Goal: Information Seeking & Learning: Learn about a topic

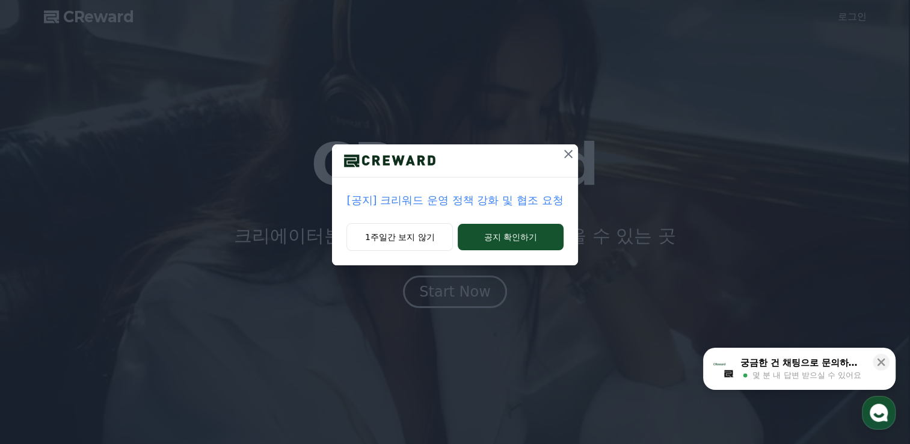
click at [505, 197] on p "[공지] 크리워드 운영 정책 강화 및 협조 요청" at bounding box center [454, 200] width 216 height 17
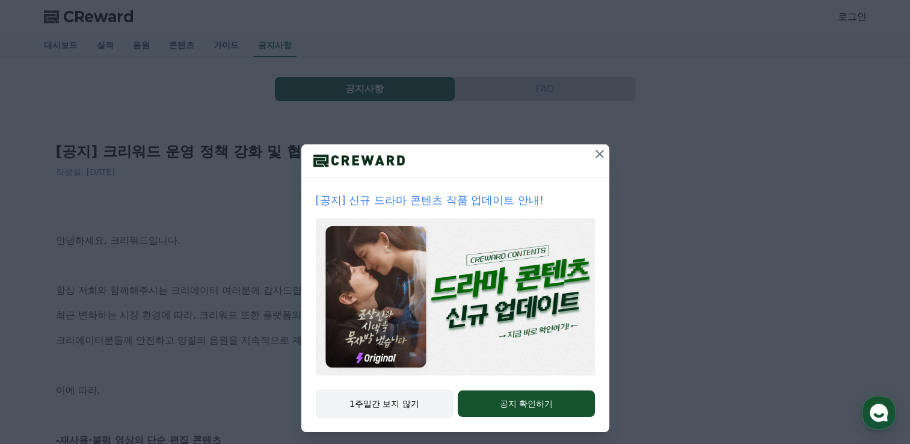
click at [413, 401] on button "1주일간 보지 않기" at bounding box center [385, 404] width 138 height 28
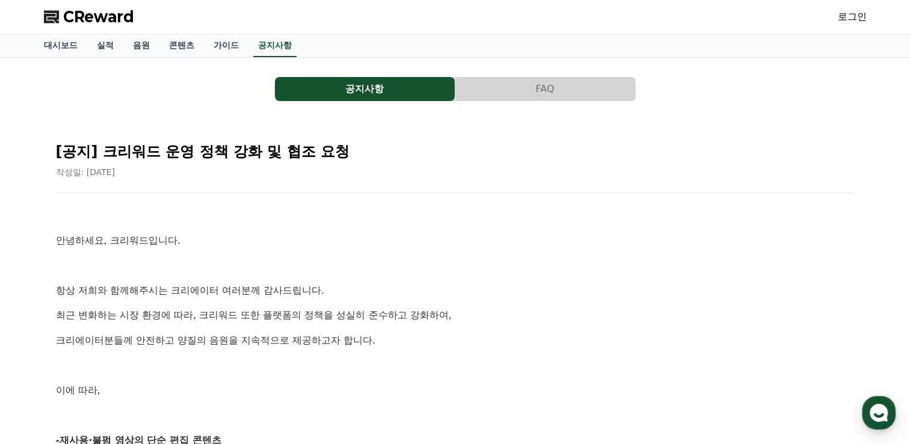
click at [81, 17] on span "CReward" at bounding box center [98, 16] width 71 height 19
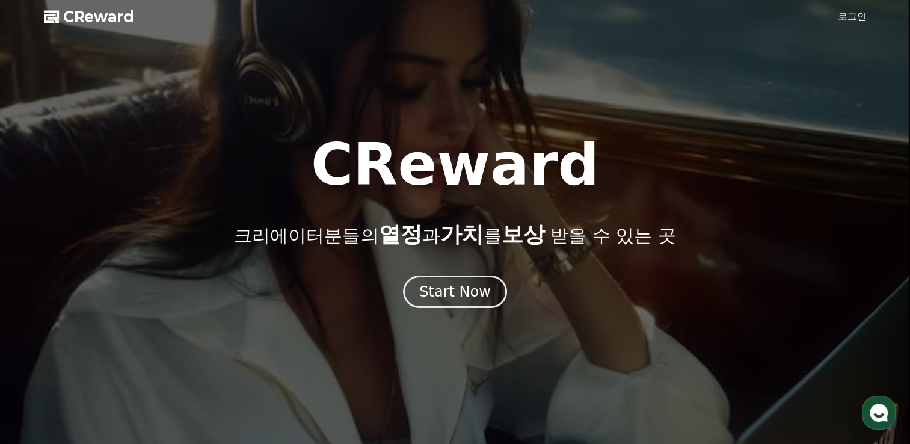
click at [468, 275] on div "CReward 크리에이터분들의 열정 과 가치 를 보상 받을 수 있는 곳 Start Now" at bounding box center [455, 222] width 910 height 172
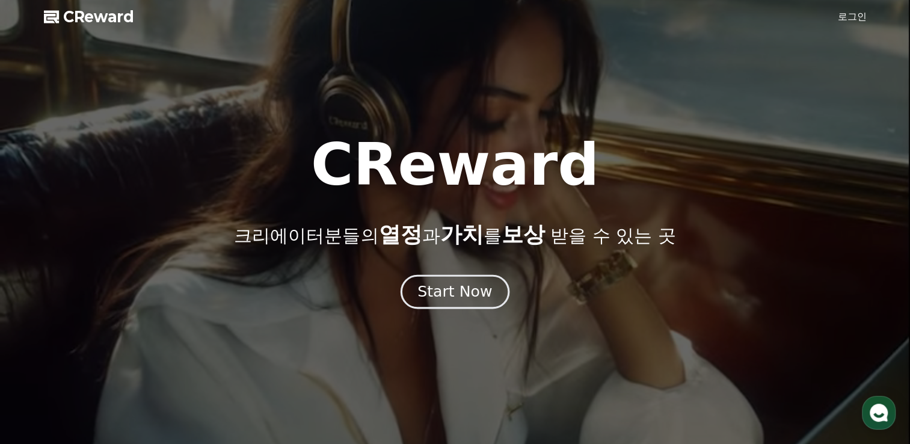
click at [474, 287] on div "Start Now" at bounding box center [454, 291] width 75 height 20
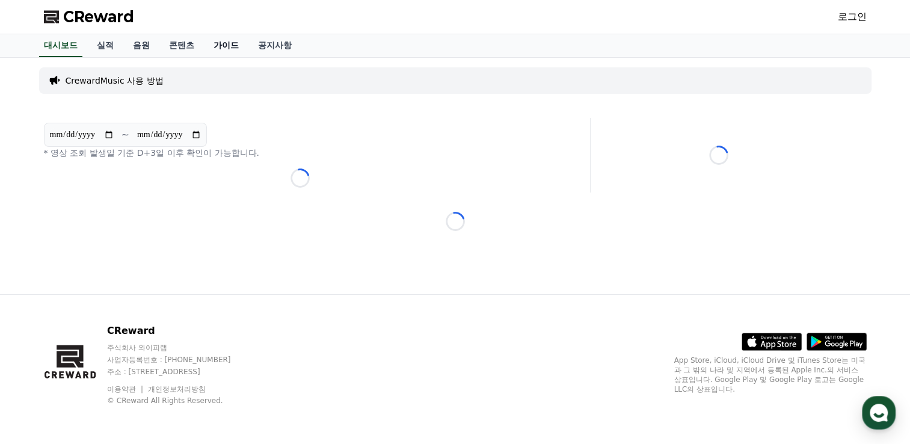
click at [218, 47] on link "가이드" at bounding box center [226, 45] width 44 height 23
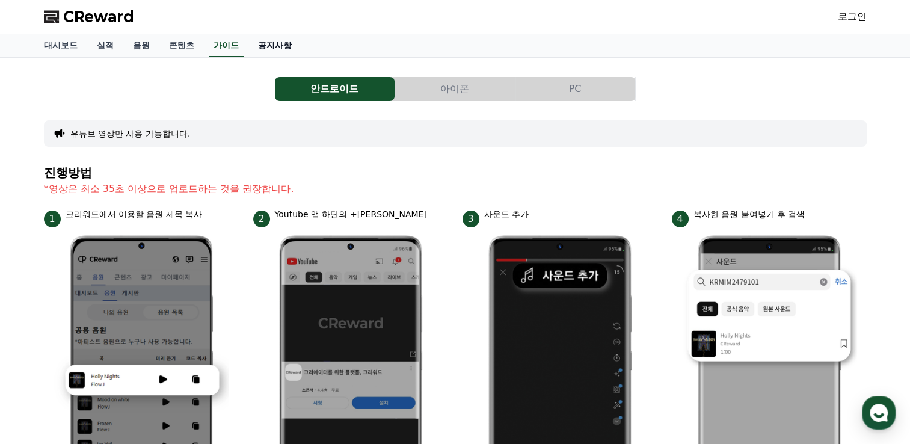
click at [264, 43] on link "공지사항" at bounding box center [274, 45] width 53 height 23
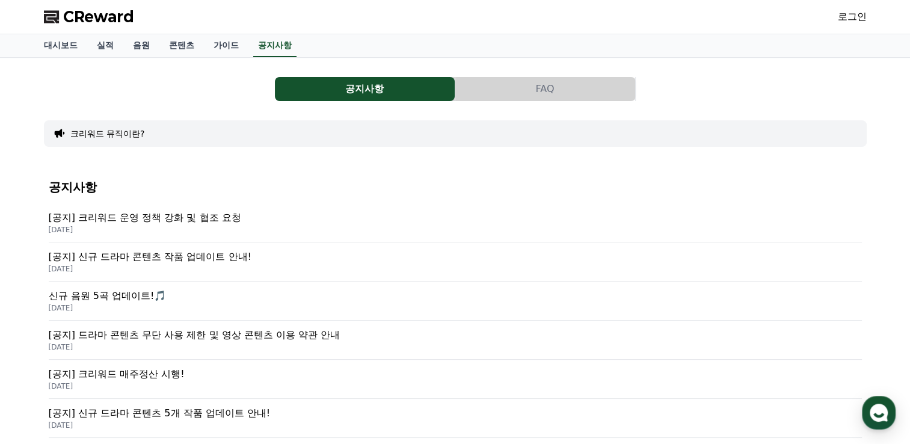
click at [111, 130] on button "크리워드 뮤직이란?" at bounding box center [107, 133] width 75 height 12
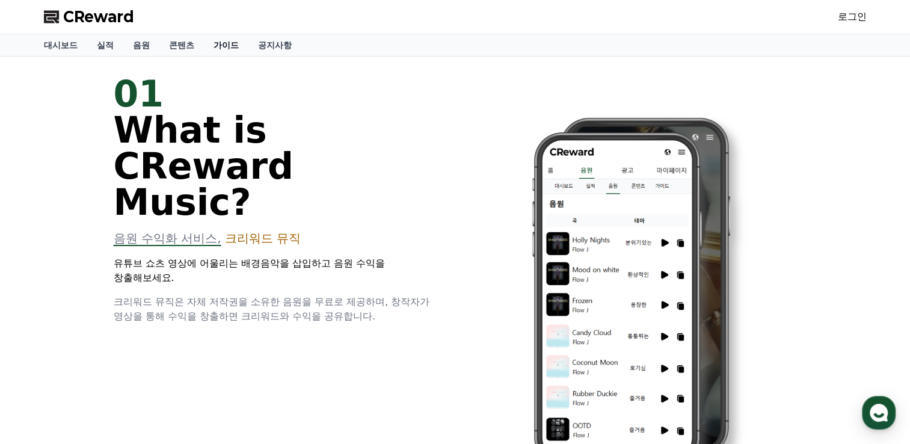
click at [232, 47] on link "가이드" at bounding box center [226, 45] width 44 height 22
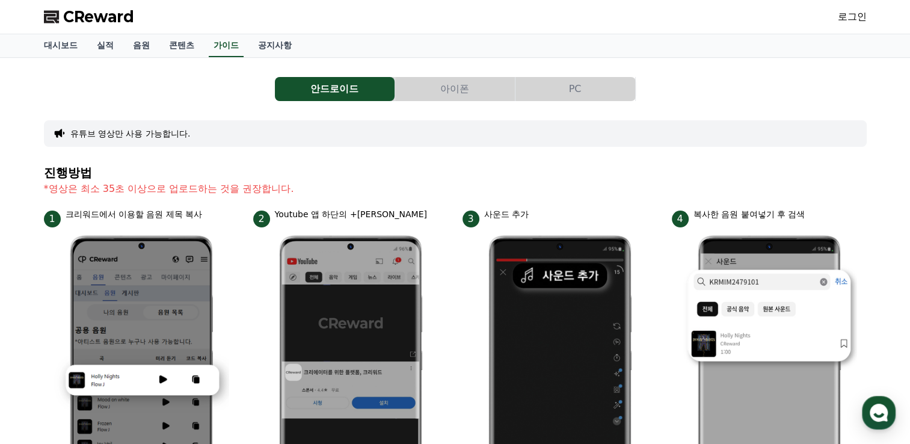
click at [594, 83] on button "PC" at bounding box center [575, 89] width 120 height 24
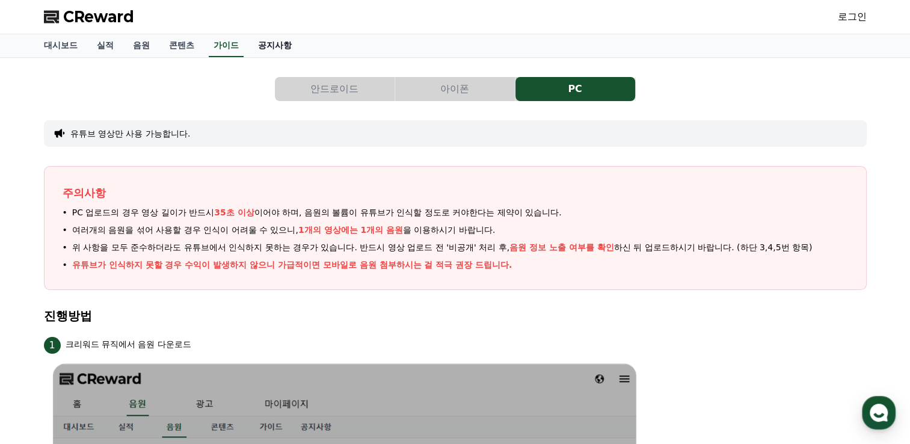
click at [296, 48] on link "공지사항" at bounding box center [274, 45] width 53 height 23
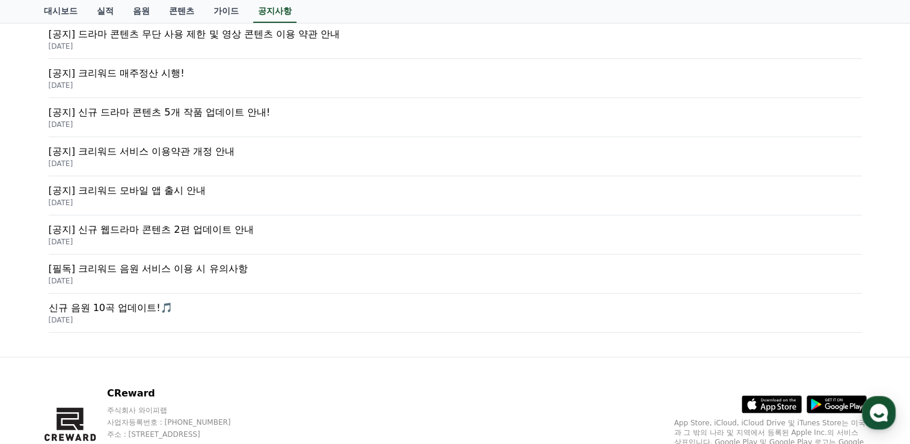
scroll to position [241, 0]
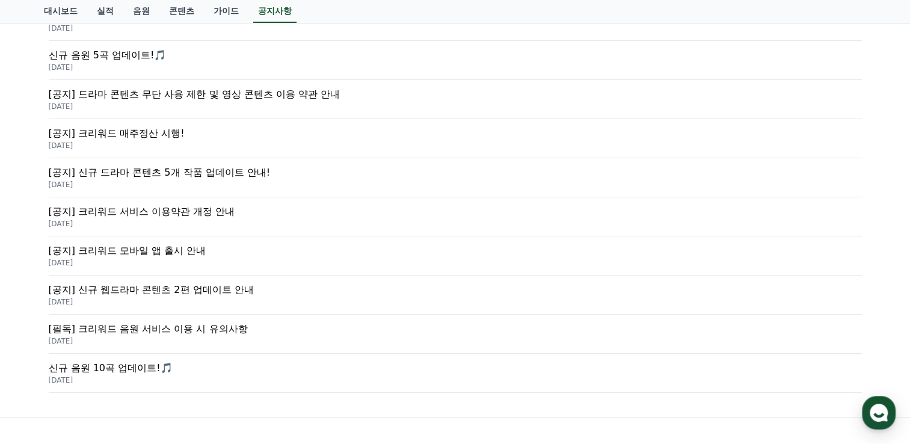
click at [173, 210] on p "[공지] 크리워드 서비스 이용약관 개정 안내" at bounding box center [455, 211] width 813 height 14
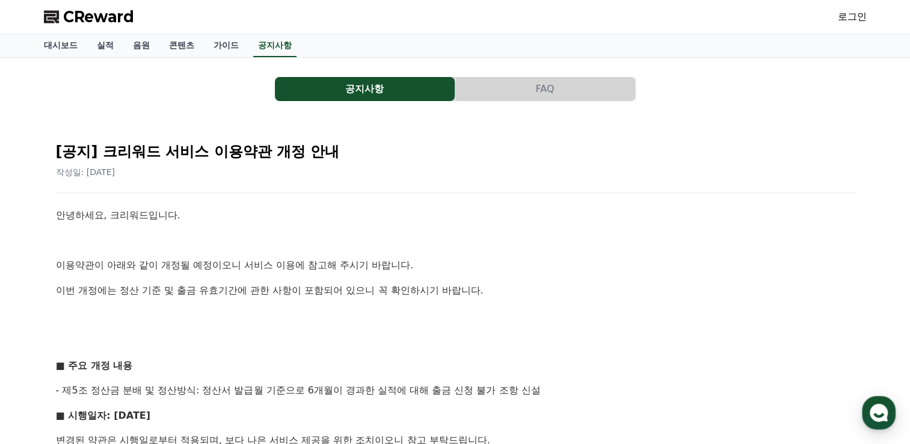
scroll to position [180, 0]
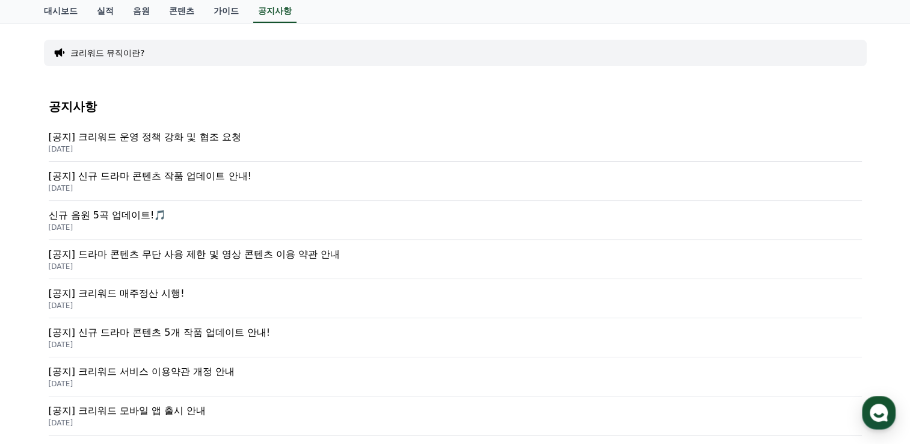
scroll to position [60, 0]
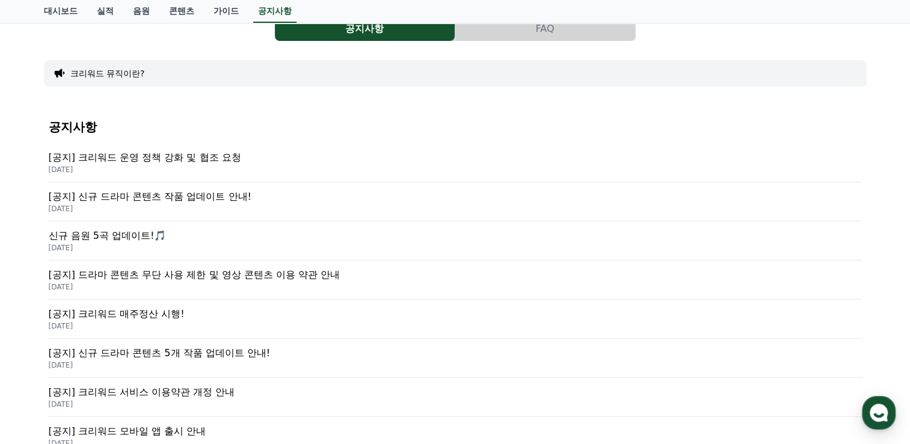
click at [220, 147] on div "[공지] 크리워드 운영 정책 강화 및 협조 요청 2025-09-15" at bounding box center [455, 162] width 813 height 39
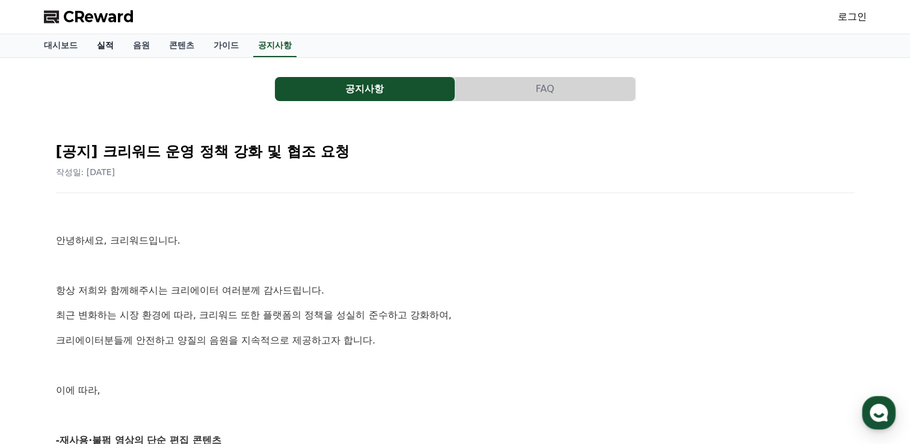
click at [100, 51] on link "실적" at bounding box center [105, 45] width 36 height 23
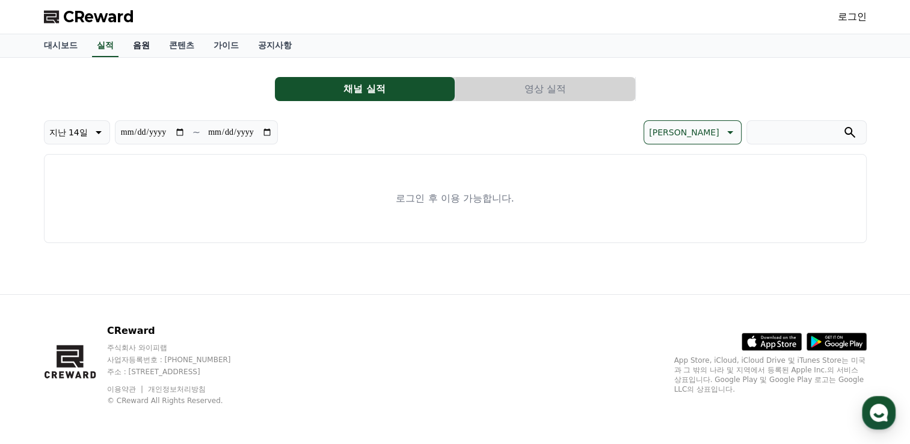
click at [142, 51] on link "음원" at bounding box center [141, 45] width 36 height 23
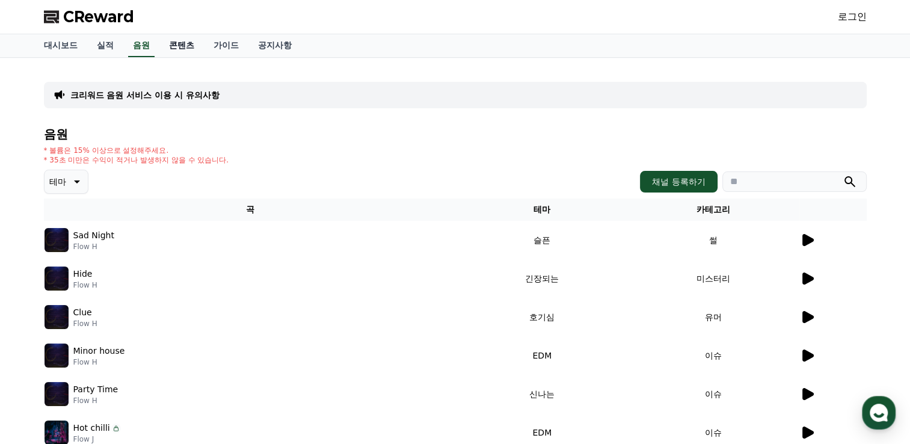
click at [197, 40] on link "콘텐츠" at bounding box center [181, 45] width 44 height 23
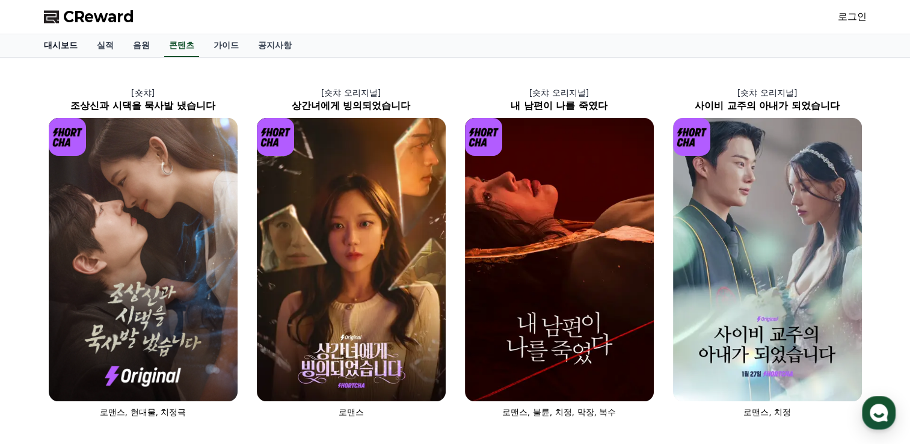
click at [55, 41] on link "대시보드" at bounding box center [60, 45] width 53 height 23
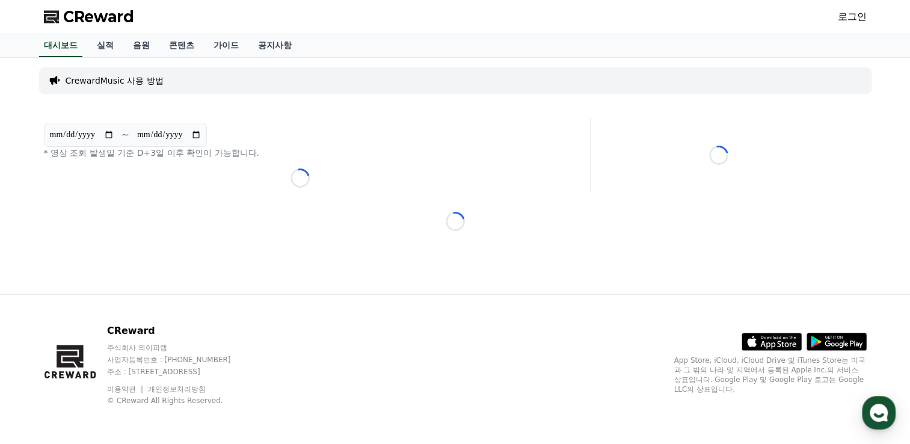
click at [126, 84] on p "CrewardMusic 사용 방법" at bounding box center [115, 81] width 98 height 12
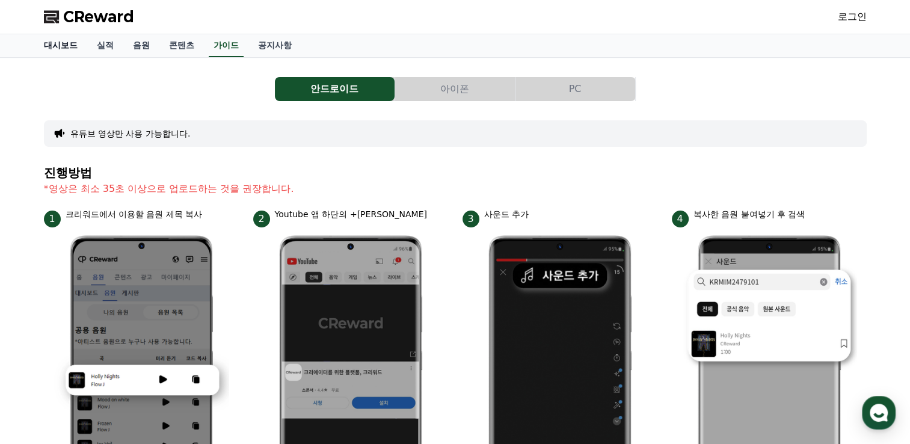
click at [53, 57] on link "대시보드" at bounding box center [60, 45] width 53 height 23
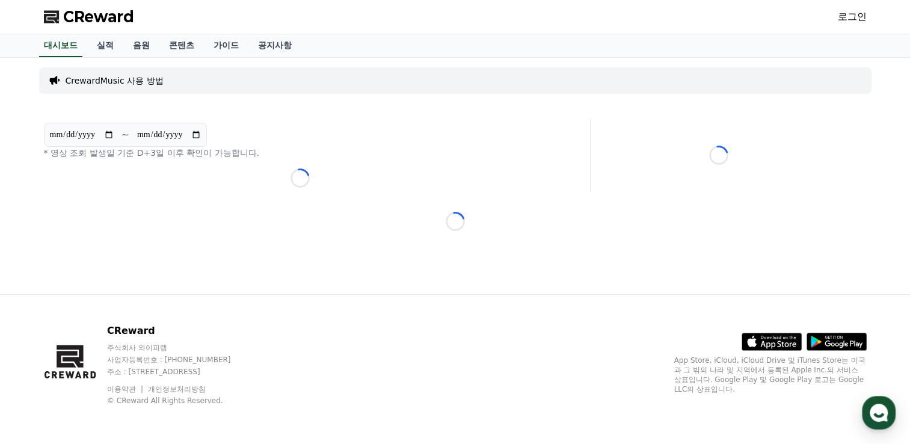
click at [112, 1] on div "CReward 로그인" at bounding box center [455, 17] width 842 height 34
click at [106, 21] on span "CReward" at bounding box center [98, 16] width 71 height 19
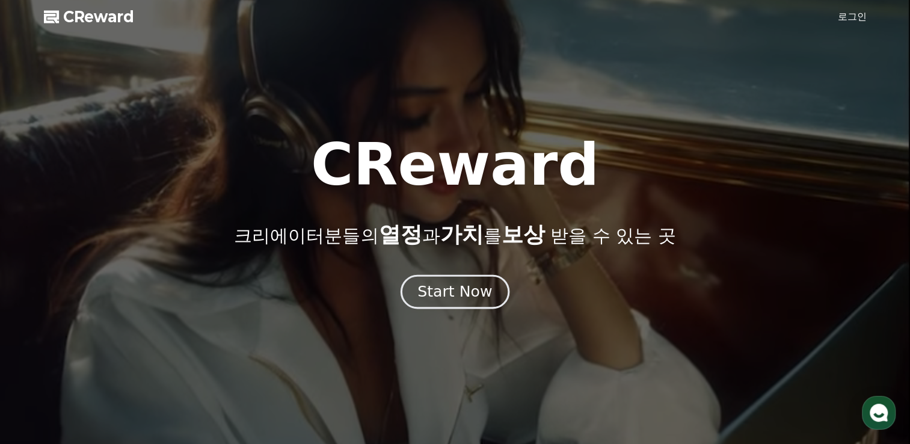
click at [458, 292] on div "Start Now" at bounding box center [454, 291] width 75 height 20
